Goal: Information Seeking & Learning: Learn about a topic

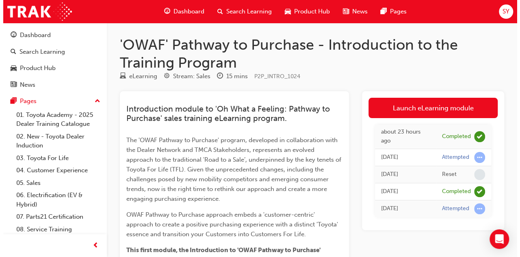
scroll to position [39, 0]
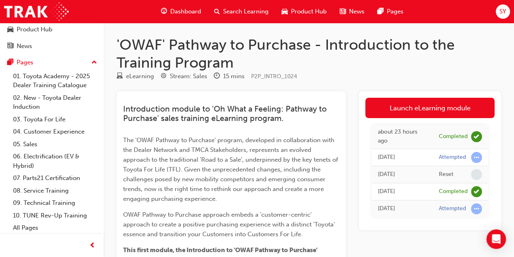
click at [472, 69] on h1 "'OWAF' Pathway to Purchase - Introduction to the Training Program" at bounding box center [309, 53] width 385 height 35
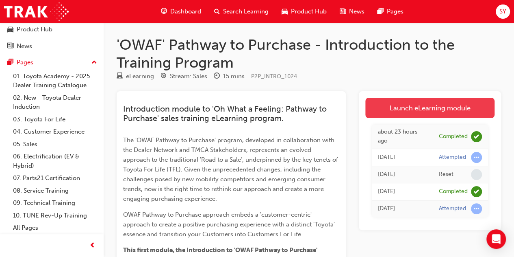
click at [436, 100] on link "Launch eLearning module" at bounding box center [429, 108] width 129 height 20
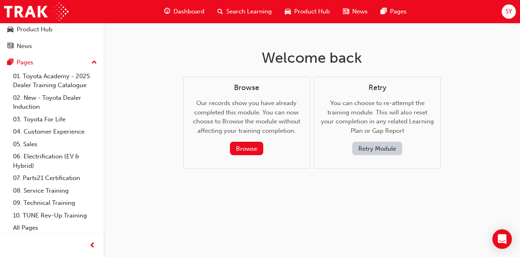
scroll to position [39, 0]
click at [460, 39] on div "Welcome back Browse Our records show you have already completed this module. Yo…" at bounding box center [260, 128] width 520 height 257
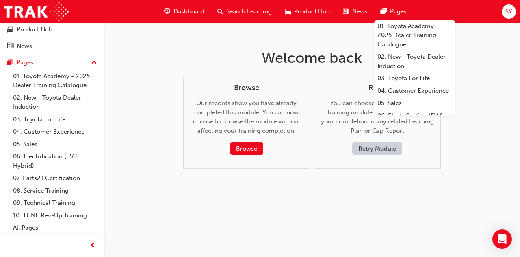
click at [202, 44] on div "Welcome back Browse Our records show you have already completed this module. Yo…" at bounding box center [312, 115] width 264 height 185
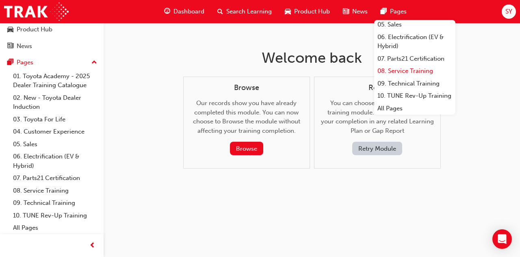
scroll to position [96, 0]
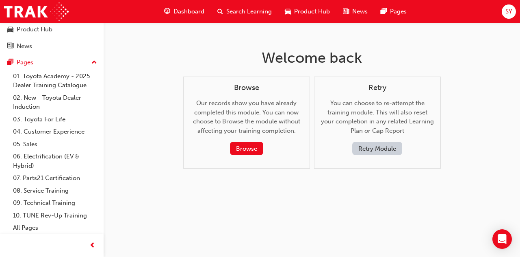
click at [368, 149] on button "Retry Module" at bounding box center [377, 147] width 50 height 13
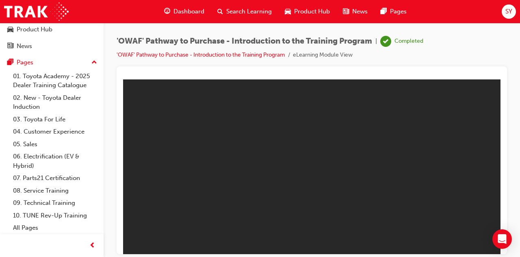
scroll to position [0, 0]
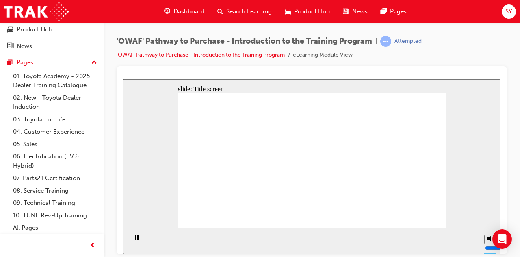
click at [137, 202] on div "slide: Title screen Oval 1 Rectangle OWAF Pathway to Purchase An introduction W…" at bounding box center [312, 166] width 378 height 174
click at [457, 42] on div "'OWAF' Pathway to Purchase - Introduction to the Training Program | Attempted '…" at bounding box center [312, 51] width 391 height 30
drag, startPoint x: 437, startPoint y: 215, endPoint x: 433, endPoint y: 217, distance: 4.9
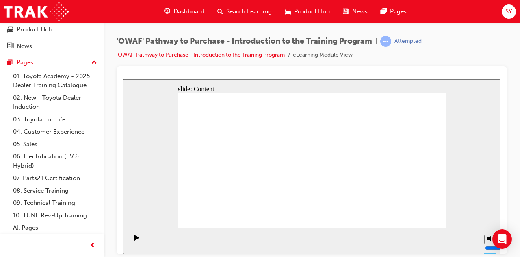
drag, startPoint x: 320, startPoint y: 144, endPoint x: 308, endPoint y: 136, distance: 14.8
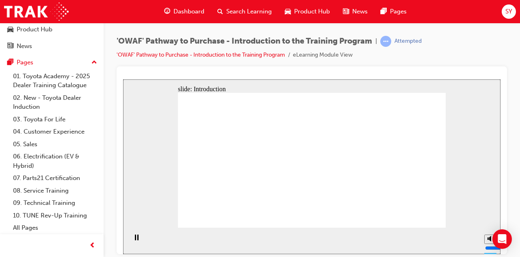
drag, startPoint x: 267, startPoint y: 138, endPoint x: 268, endPoint y: 157, distance: 18.3
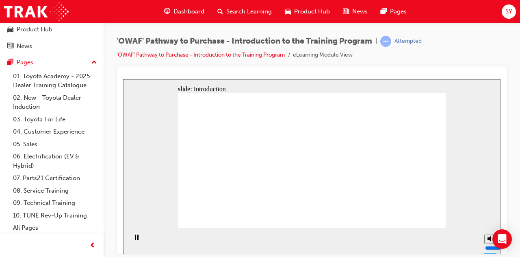
click at [478, 69] on div at bounding box center [312, 159] width 391 height 187
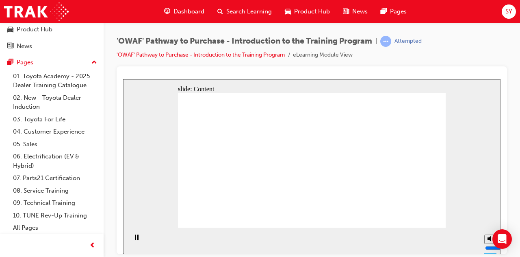
drag, startPoint x: 371, startPoint y: 156, endPoint x: 378, endPoint y: 160, distance: 8.6
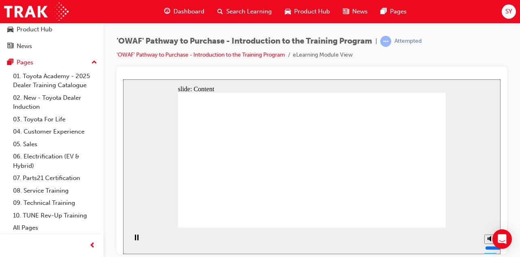
drag, startPoint x: 299, startPoint y: 161, endPoint x: 289, endPoint y: 159, distance: 10.8
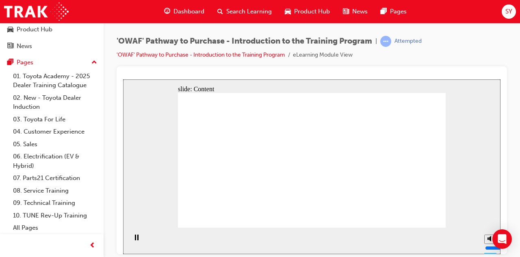
drag, startPoint x: 389, startPoint y: 161, endPoint x: 412, endPoint y: 161, distance: 23.2
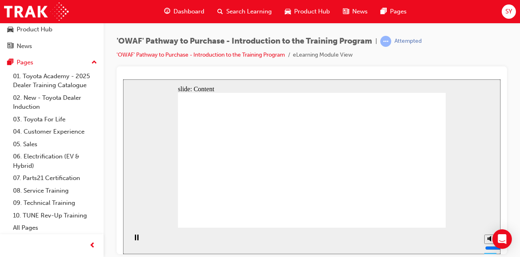
drag, startPoint x: 372, startPoint y: 135, endPoint x: 380, endPoint y: 137, distance: 8.8
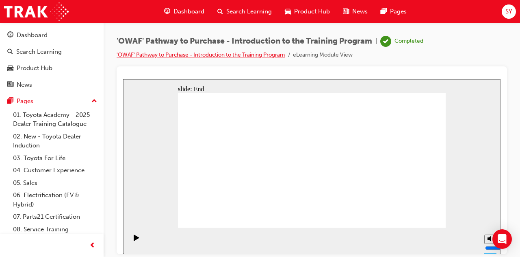
click at [233, 54] on link "'OWAF' Pathway to Purchase - Introduction to the Training Program" at bounding box center [201, 54] width 168 height 7
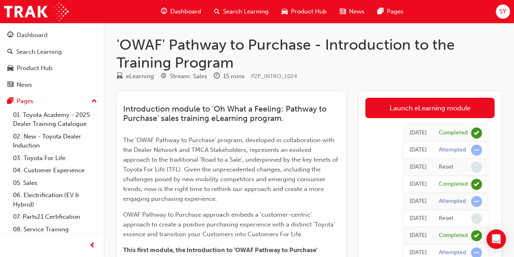
click at [223, 10] on span "Search Learning" at bounding box center [246, 11] width 46 height 9
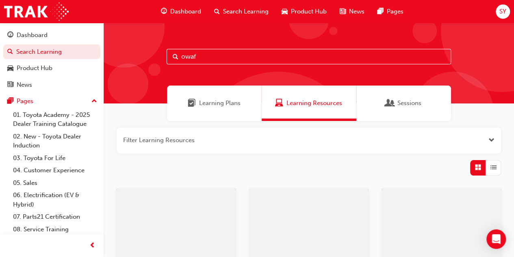
click at [208, 59] on input "owaf" at bounding box center [309, 56] width 285 height 15
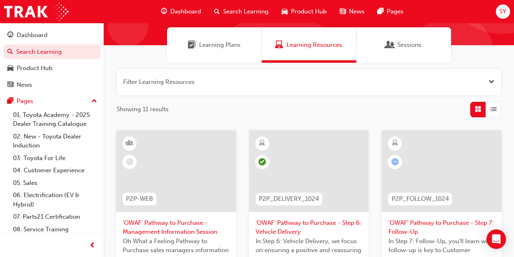
scroll to position [122, 0]
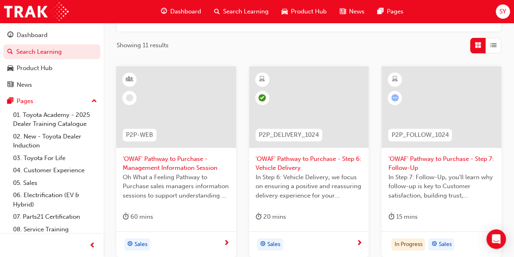
click at [412, 160] on span "'OWAF' Pathway to Purchase - Step 7: Follow-Up" at bounding box center [441, 163] width 107 height 18
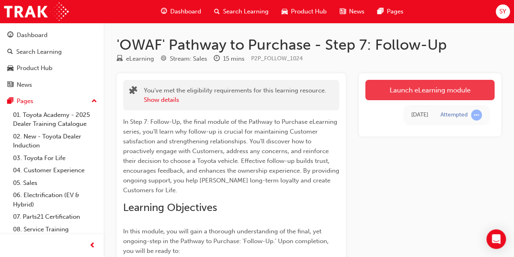
click at [436, 93] on link "Launch eLearning module" at bounding box center [429, 90] width 129 height 20
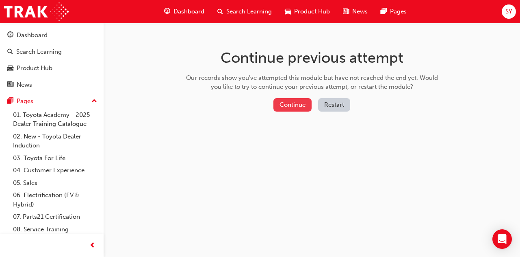
click at [291, 103] on button "Continue" at bounding box center [293, 104] width 38 height 13
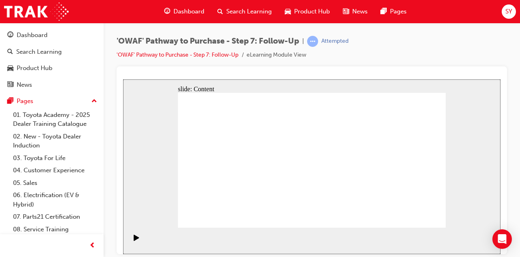
drag, startPoint x: 405, startPoint y: 177, endPoint x: 398, endPoint y: 178, distance: 6.9
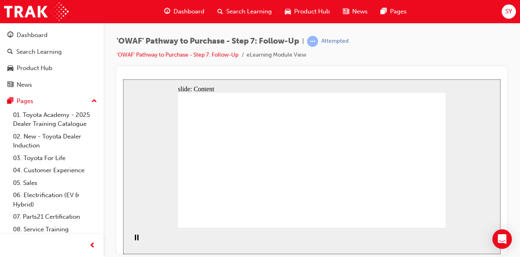
drag, startPoint x: 363, startPoint y: 110, endPoint x: 349, endPoint y: 117, distance: 15.8
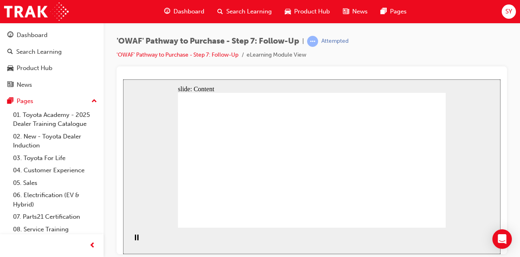
drag, startPoint x: 382, startPoint y: 200, endPoint x: 373, endPoint y: 192, distance: 12.1
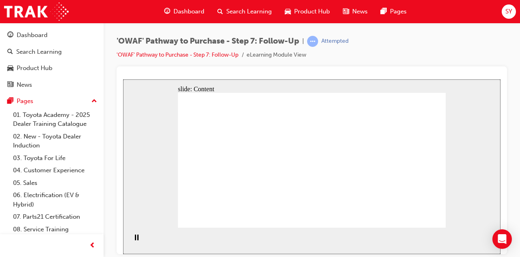
drag, startPoint x: 404, startPoint y: 148, endPoint x: 404, endPoint y: 154, distance: 6.5
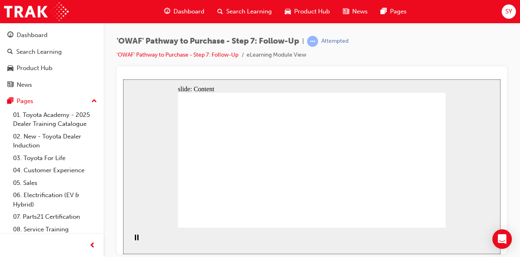
drag, startPoint x: 339, startPoint y: 189, endPoint x: 342, endPoint y: 186, distance: 4.6
drag, startPoint x: 342, startPoint y: 186, endPoint x: 346, endPoint y: 184, distance: 4.5
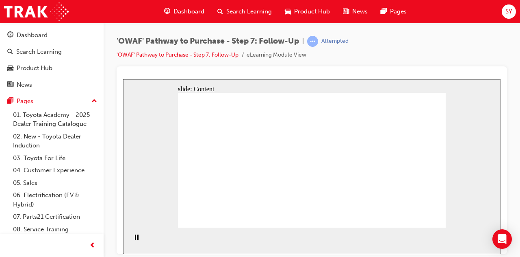
drag, startPoint x: 346, startPoint y: 184, endPoint x: 351, endPoint y: 189, distance: 7.2
drag, startPoint x: 348, startPoint y: 172, endPoint x: 341, endPoint y: 152, distance: 21.1
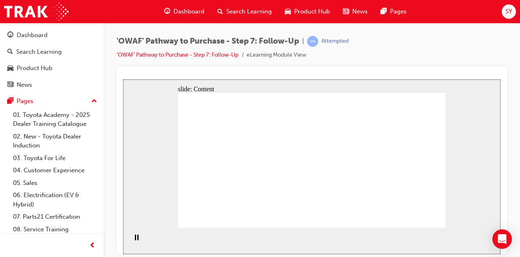
drag, startPoint x: 393, startPoint y: 124, endPoint x: 392, endPoint y: 132, distance: 7.8
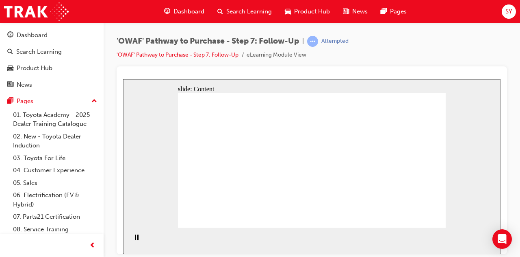
drag, startPoint x: 213, startPoint y: 148, endPoint x: 223, endPoint y: 144, distance: 10.3
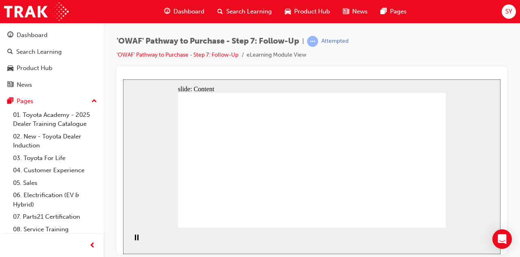
drag, startPoint x: 294, startPoint y: 141, endPoint x: 299, endPoint y: 142, distance: 5.3
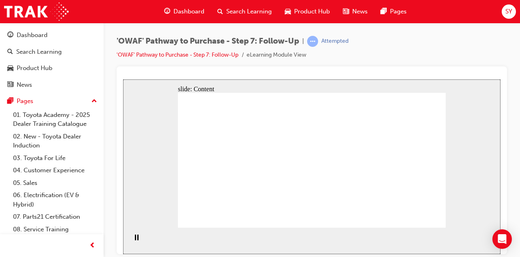
drag, startPoint x: 285, startPoint y: 149, endPoint x: 264, endPoint y: 154, distance: 21.3
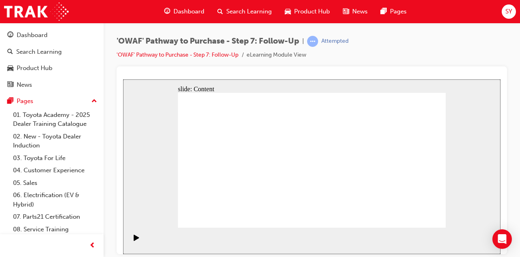
drag, startPoint x: 242, startPoint y: 151, endPoint x: 257, endPoint y: 150, distance: 15.5
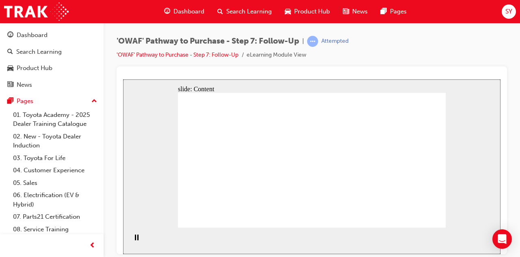
drag, startPoint x: 271, startPoint y: 150, endPoint x: 253, endPoint y: 170, distance: 26.2
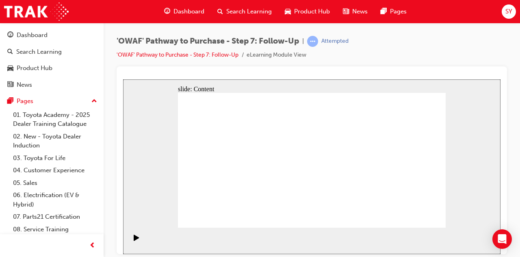
drag, startPoint x: 227, startPoint y: 176, endPoint x: 246, endPoint y: 183, distance: 19.9
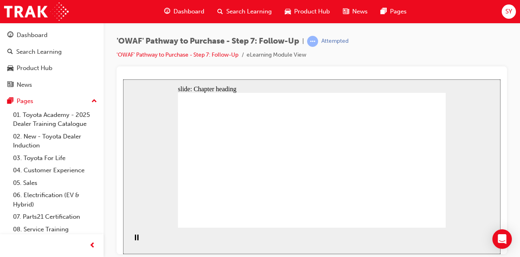
drag, startPoint x: 246, startPoint y: 165, endPoint x: 273, endPoint y: 177, distance: 30.1
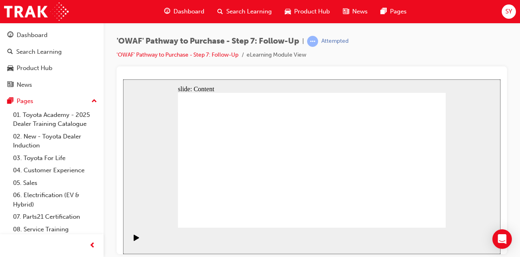
drag, startPoint x: 438, startPoint y: 210, endPoint x: 435, endPoint y: 213, distance: 4.4
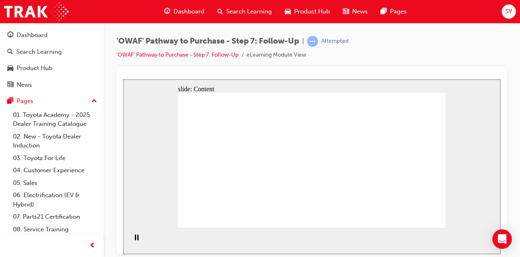
drag, startPoint x: 295, startPoint y: 119, endPoint x: 319, endPoint y: 117, distance: 24.0
drag, startPoint x: 341, startPoint y: 121, endPoint x: 403, endPoint y: 131, distance: 62.6
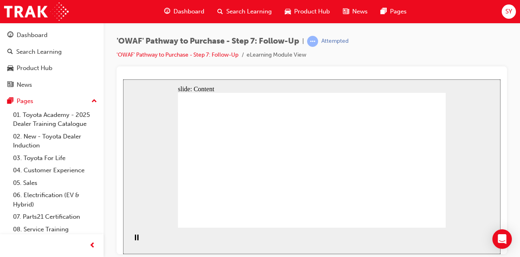
drag, startPoint x: 422, startPoint y: 117, endPoint x: 422, endPoint y: 124, distance: 7.7
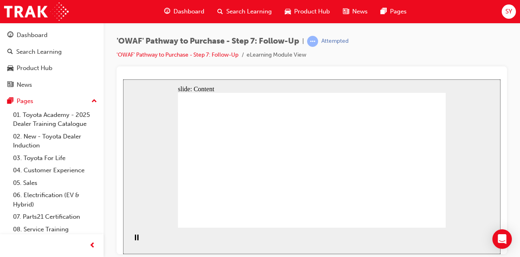
drag, startPoint x: 202, startPoint y: 176, endPoint x: 194, endPoint y: 181, distance: 9.5
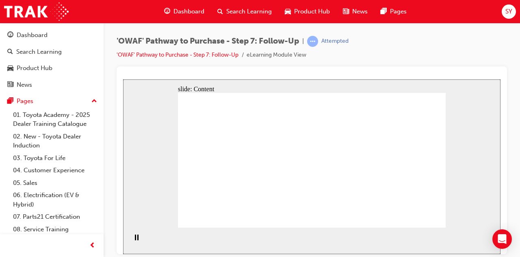
drag, startPoint x: 327, startPoint y: 134, endPoint x: 369, endPoint y: 135, distance: 42.3
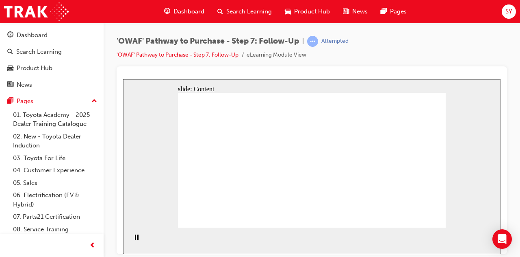
drag, startPoint x: 298, startPoint y: 94, endPoint x: 301, endPoint y: 100, distance: 6.4
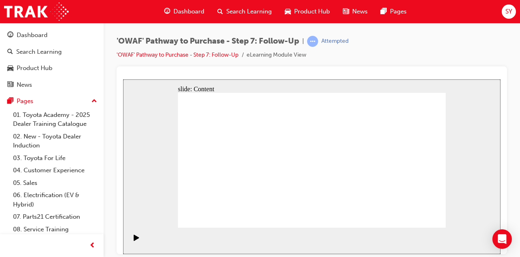
drag, startPoint x: 312, startPoint y: 138, endPoint x: 345, endPoint y: 130, distance: 34.0
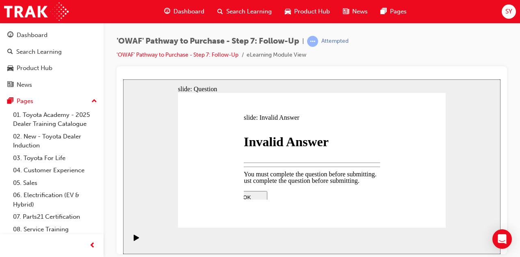
click at [306, 256] on div at bounding box center [312, 262] width 171 height 0
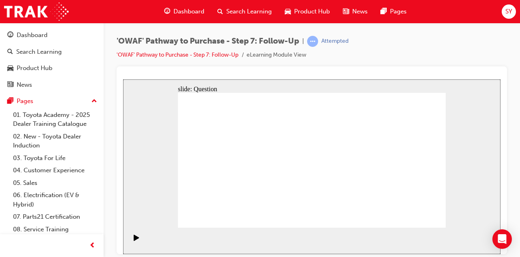
radio input "false"
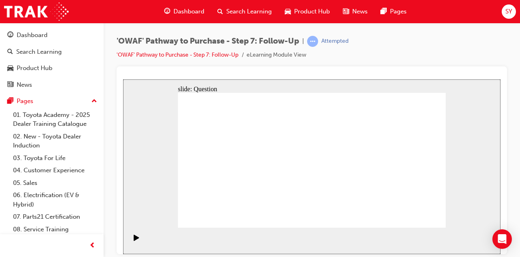
radio input "true"
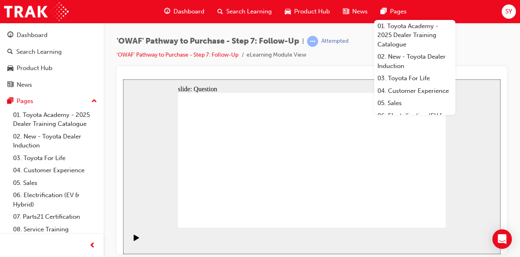
click at [170, 167] on div "slide: Question Rectangle 1 In Toyota For Life, SP-8 ‘Customer Follow-Up’ expla…" at bounding box center [312, 166] width 378 height 174
